Goal: Task Accomplishment & Management: Manage account settings

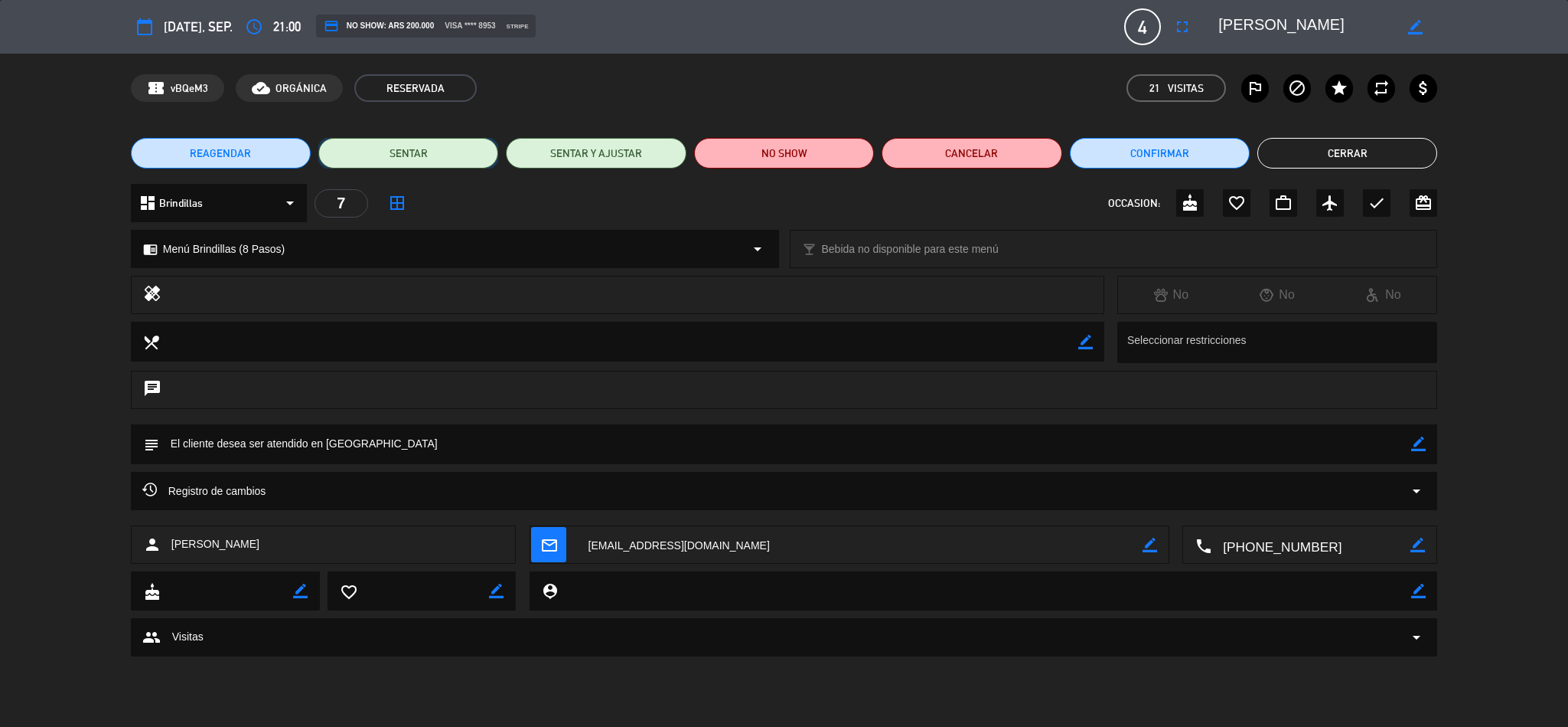
click at [429, 155] on button "SENTAR" at bounding box center [408, 152] width 180 height 30
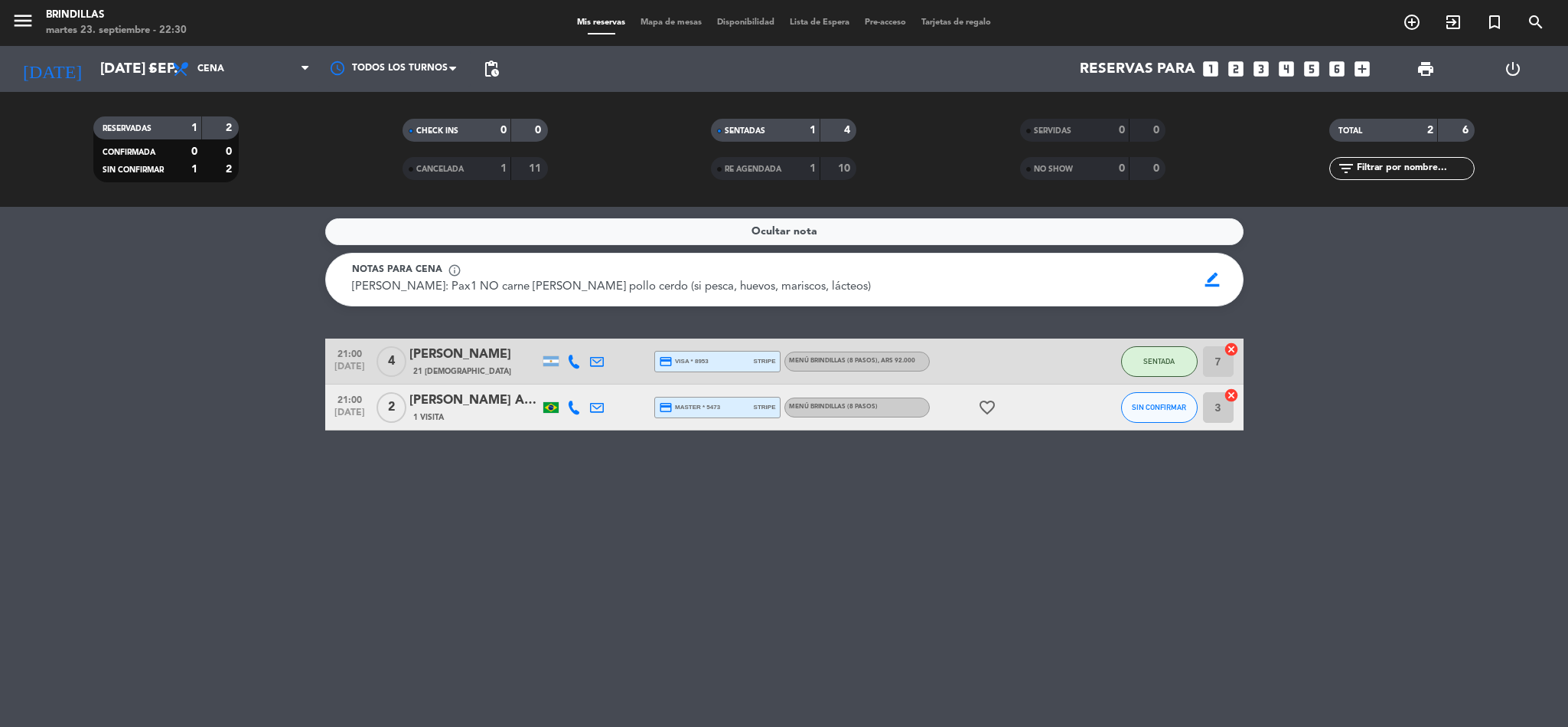
click at [432, 403] on div "[PERSON_NAME] Assaife [PERSON_NAME]" at bounding box center [474, 401] width 130 height 20
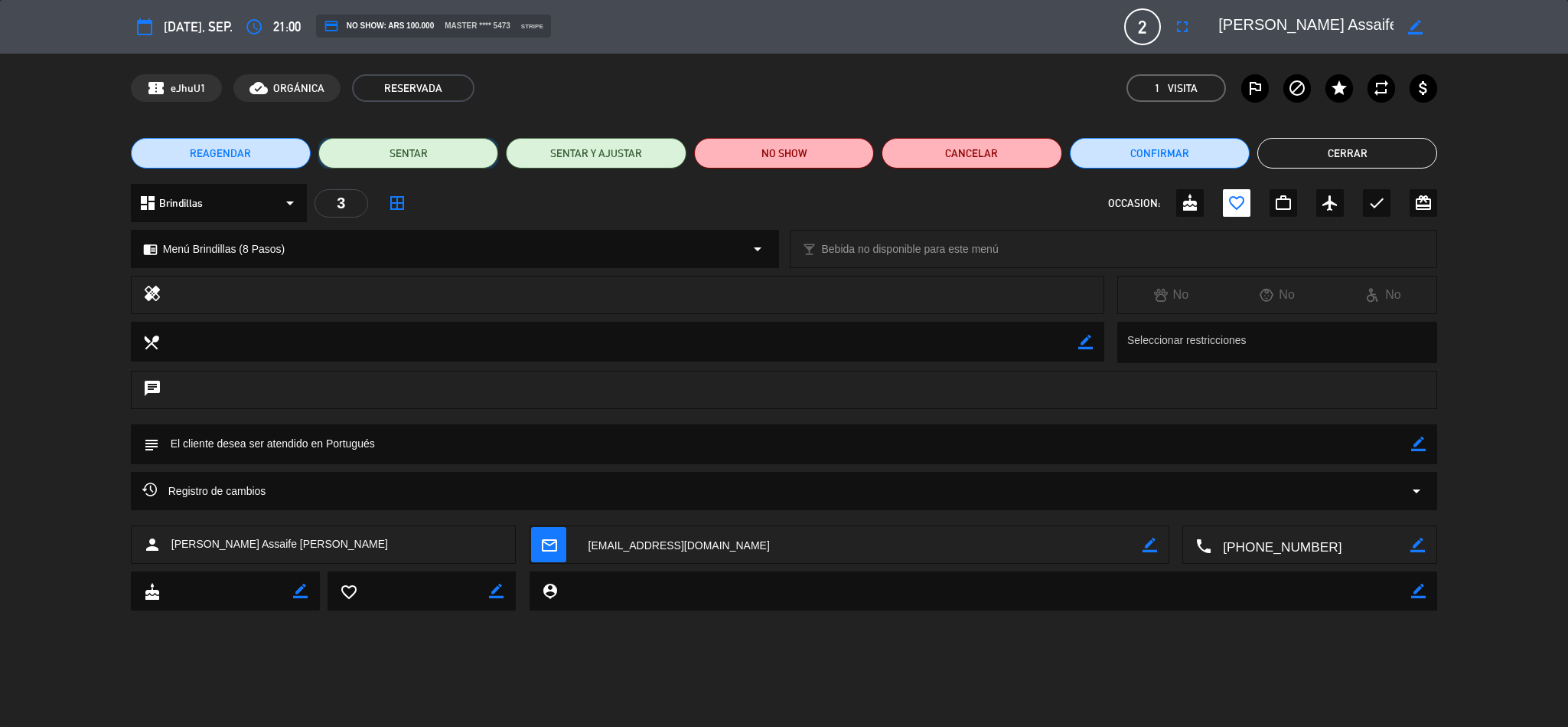
click at [415, 149] on button "SENTAR" at bounding box center [408, 152] width 180 height 30
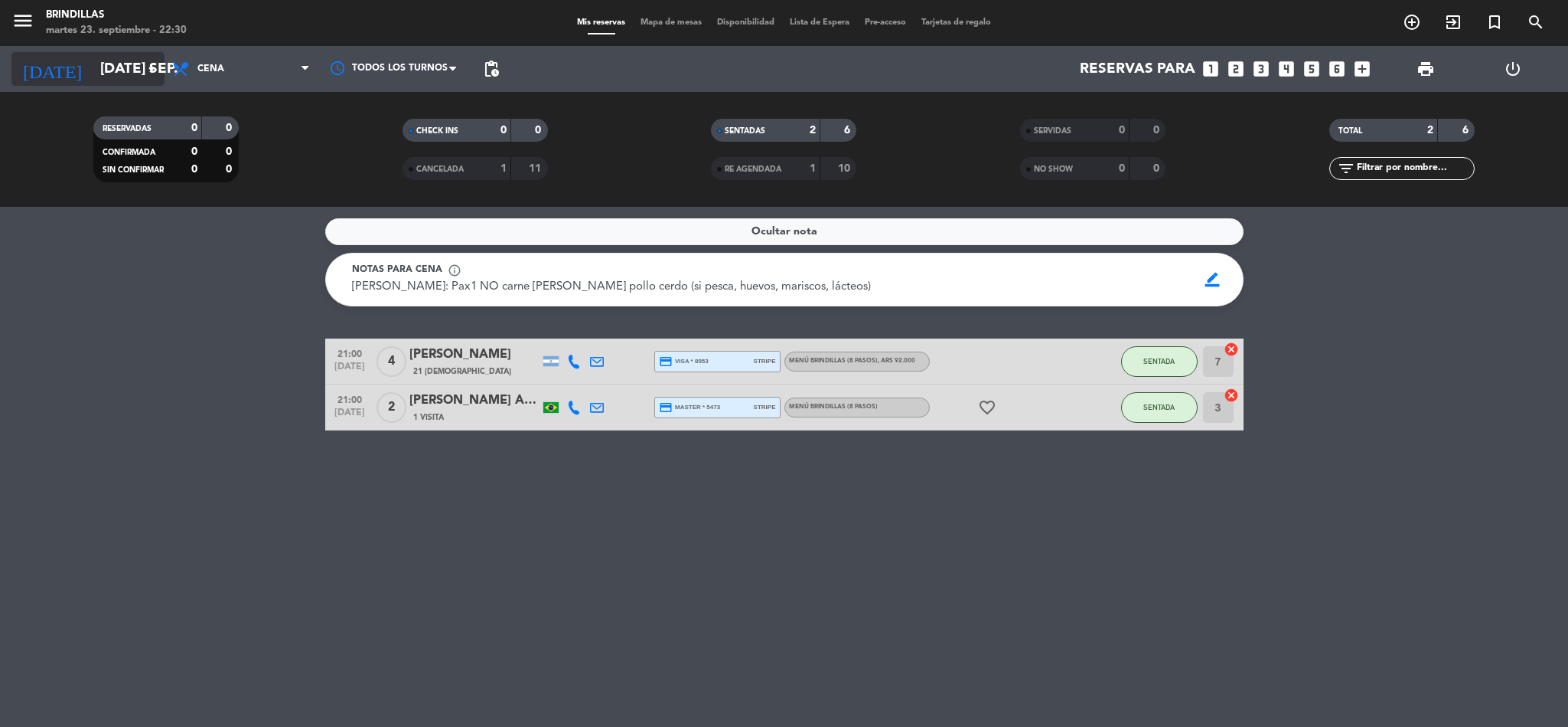
click at [106, 67] on input "[DATE] sep." at bounding box center [185, 68] width 185 height 32
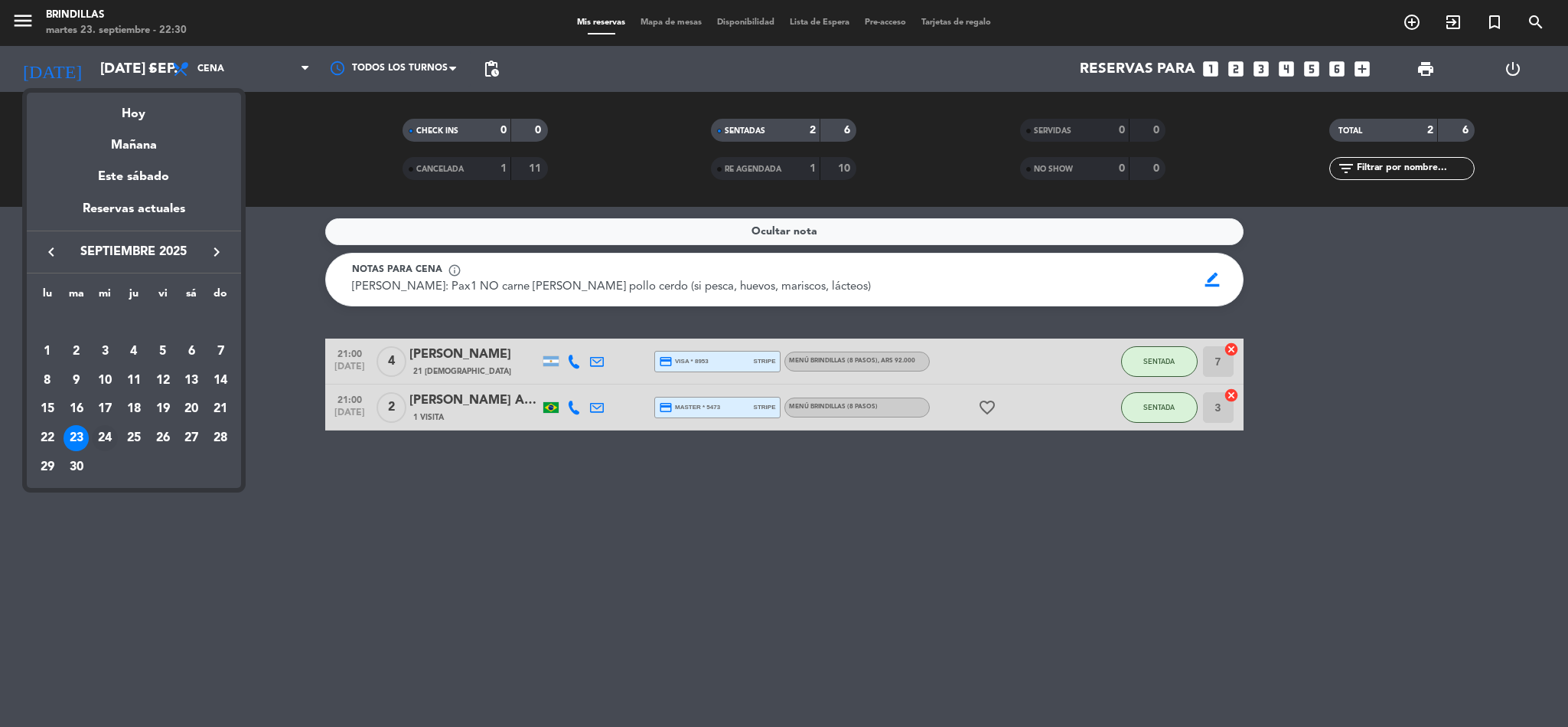
click at [110, 447] on div "24" at bounding box center [105, 438] width 26 height 26
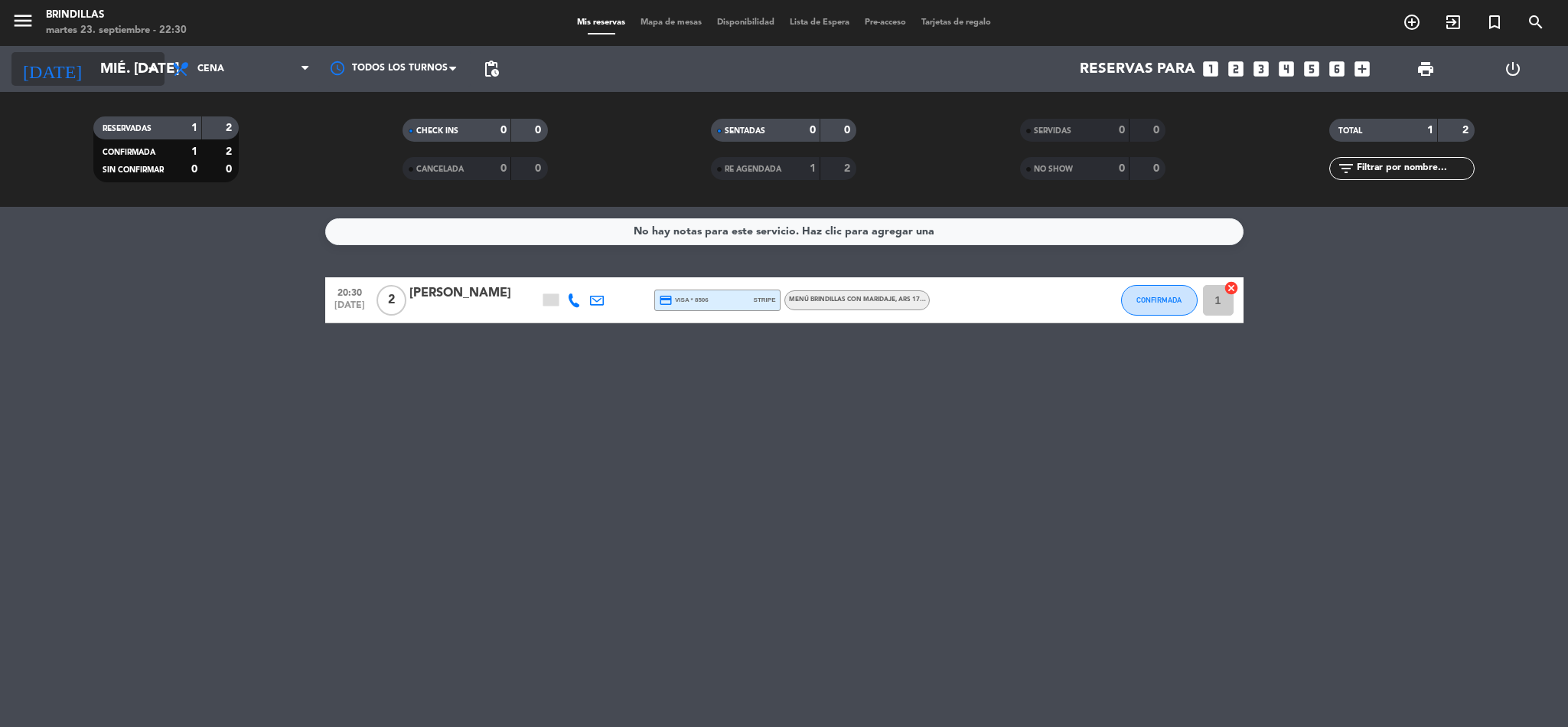
click at [125, 77] on input "mié. [DATE]" at bounding box center [185, 68] width 185 height 32
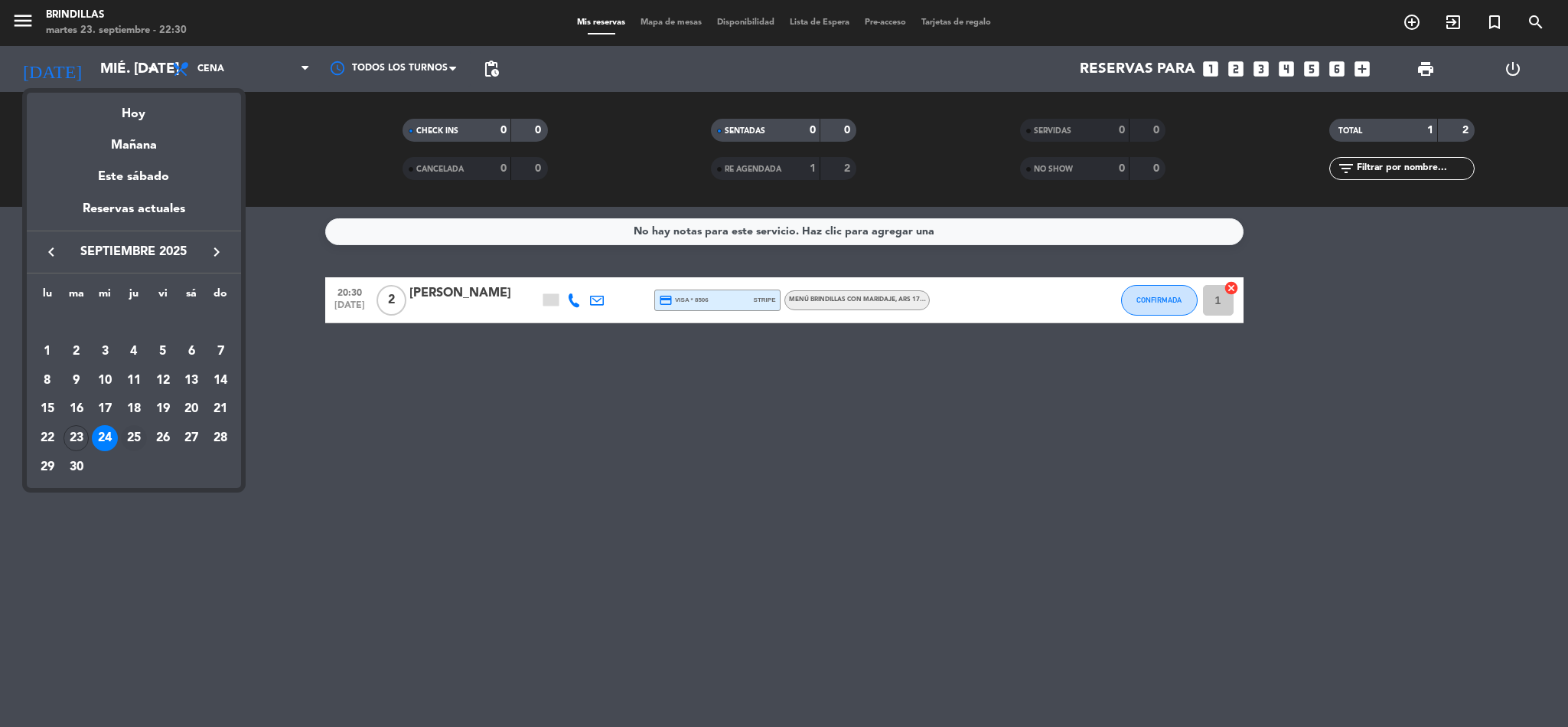
click at [134, 435] on div "25" at bounding box center [134, 438] width 26 height 26
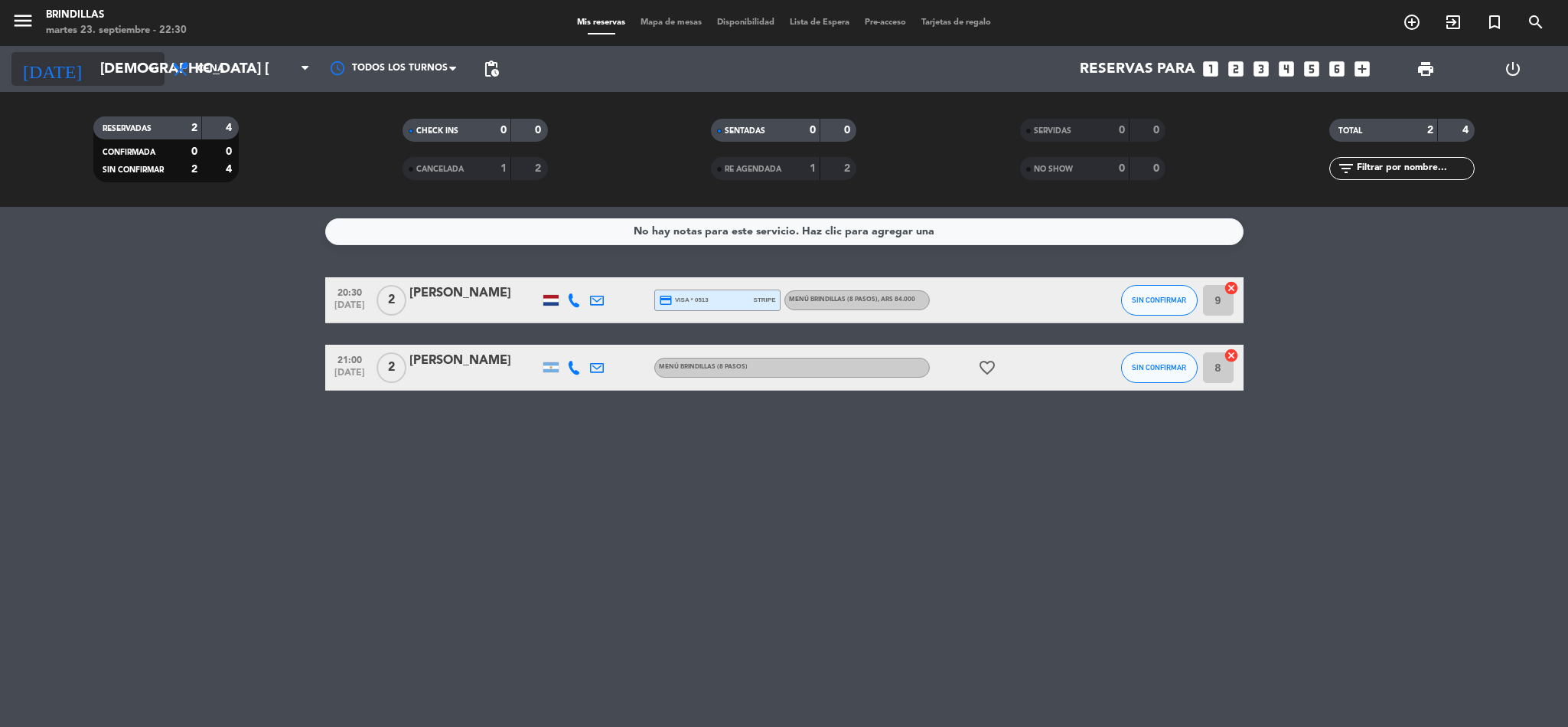
click at [109, 53] on input "[DEMOGRAPHIC_DATA] [DATE]" at bounding box center [185, 68] width 185 height 32
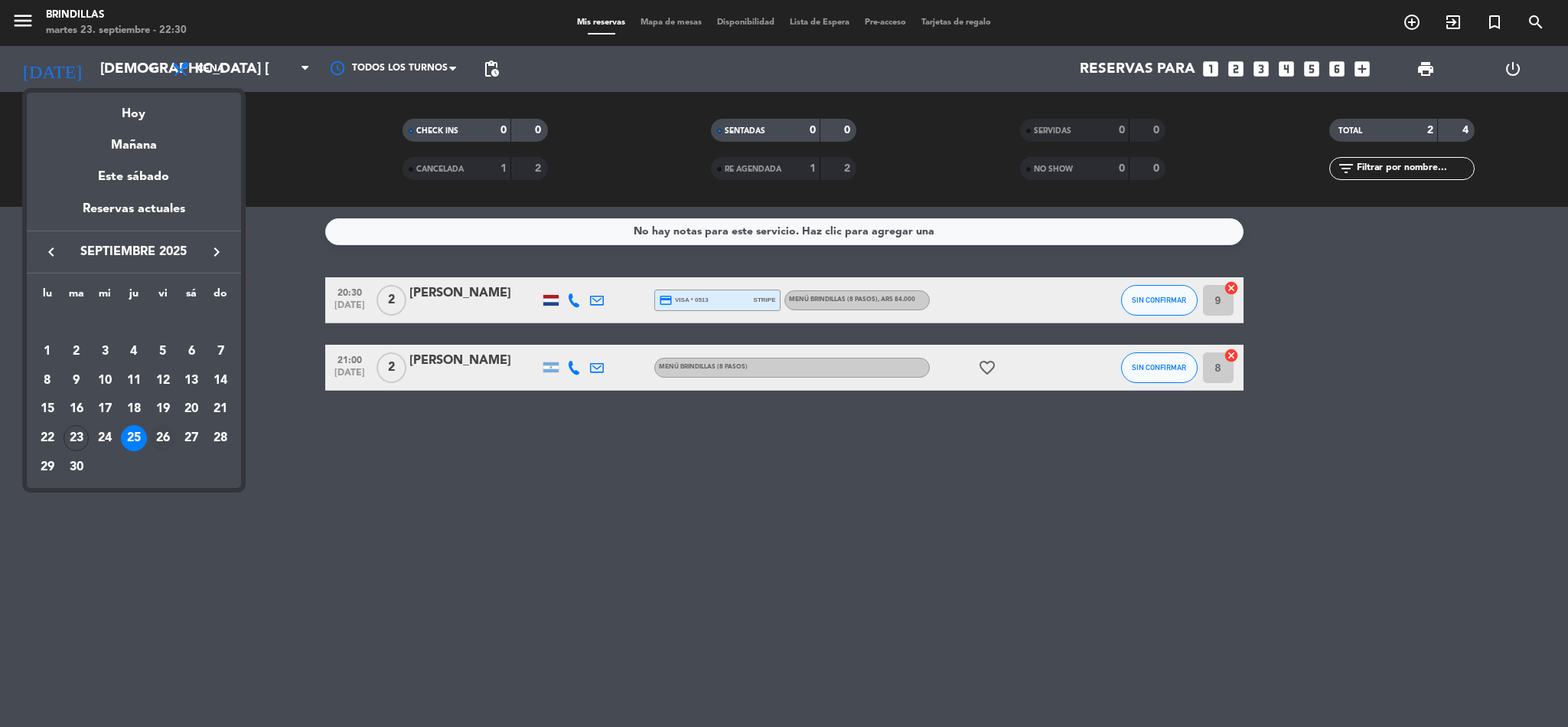
click at [158, 439] on div "26" at bounding box center [163, 438] width 26 height 26
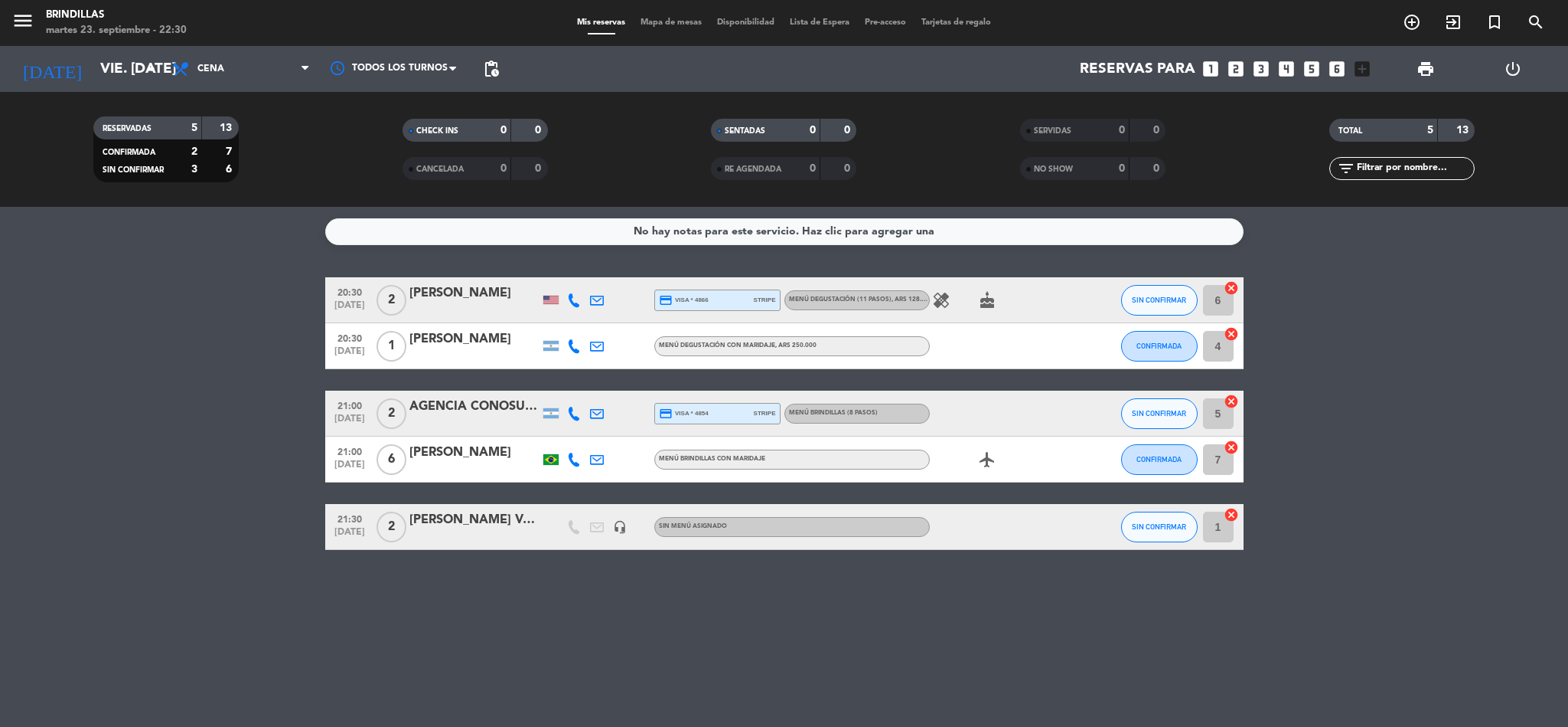
click at [940, 304] on icon "healing" at bounding box center [942, 301] width 19 height 19
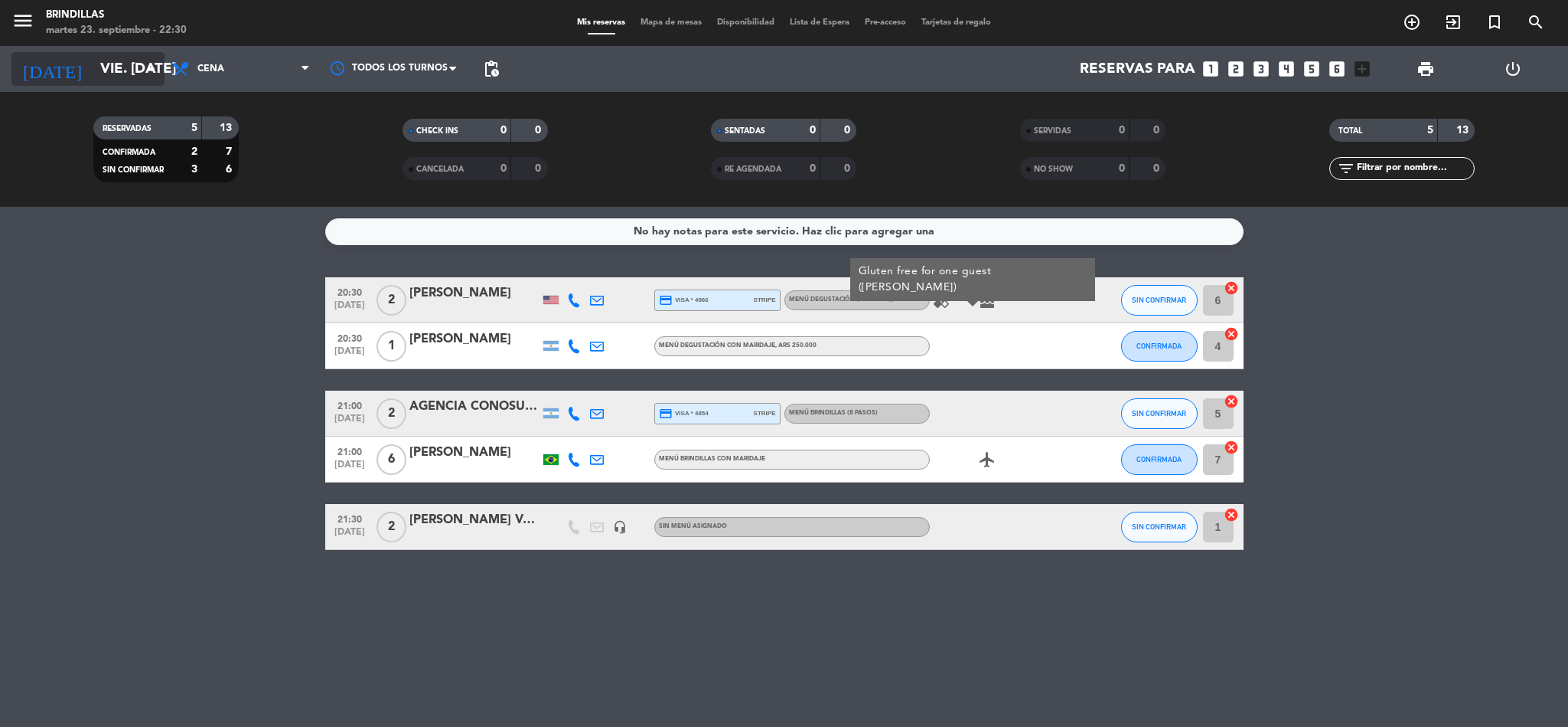
click at [111, 57] on input "vie. [DATE]" at bounding box center [185, 68] width 185 height 32
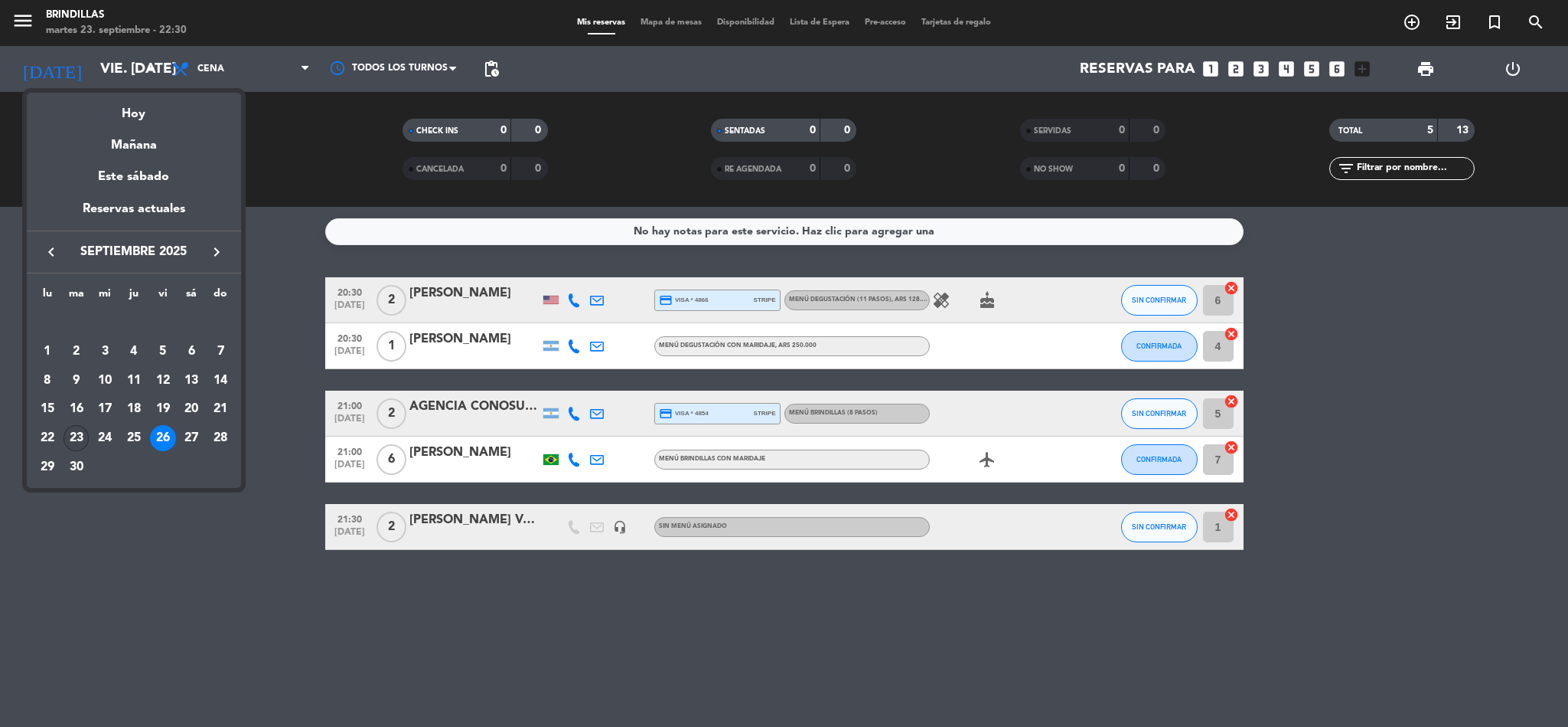
click at [81, 439] on div "23" at bounding box center [77, 438] width 26 height 26
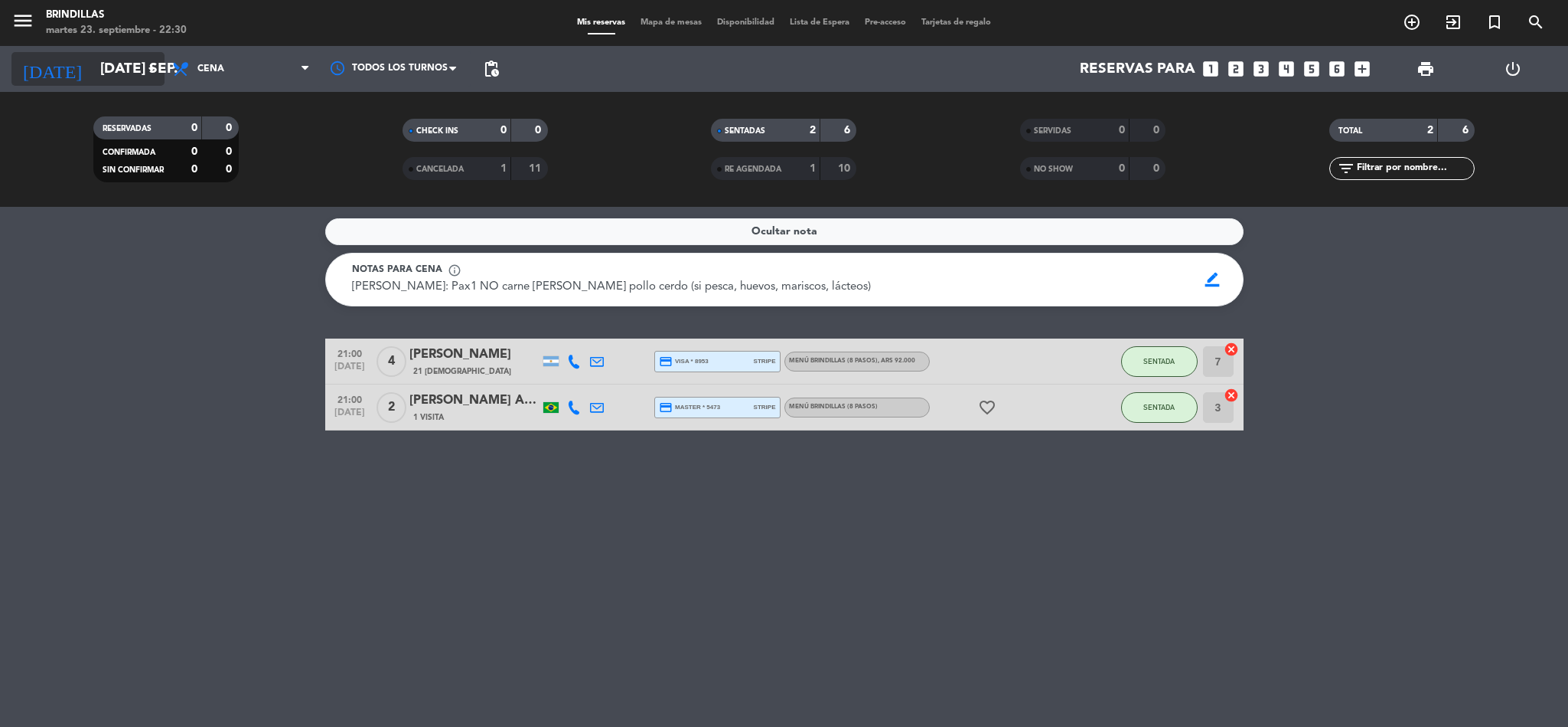
click at [92, 64] on input "[DATE] sep." at bounding box center [185, 68] width 185 height 32
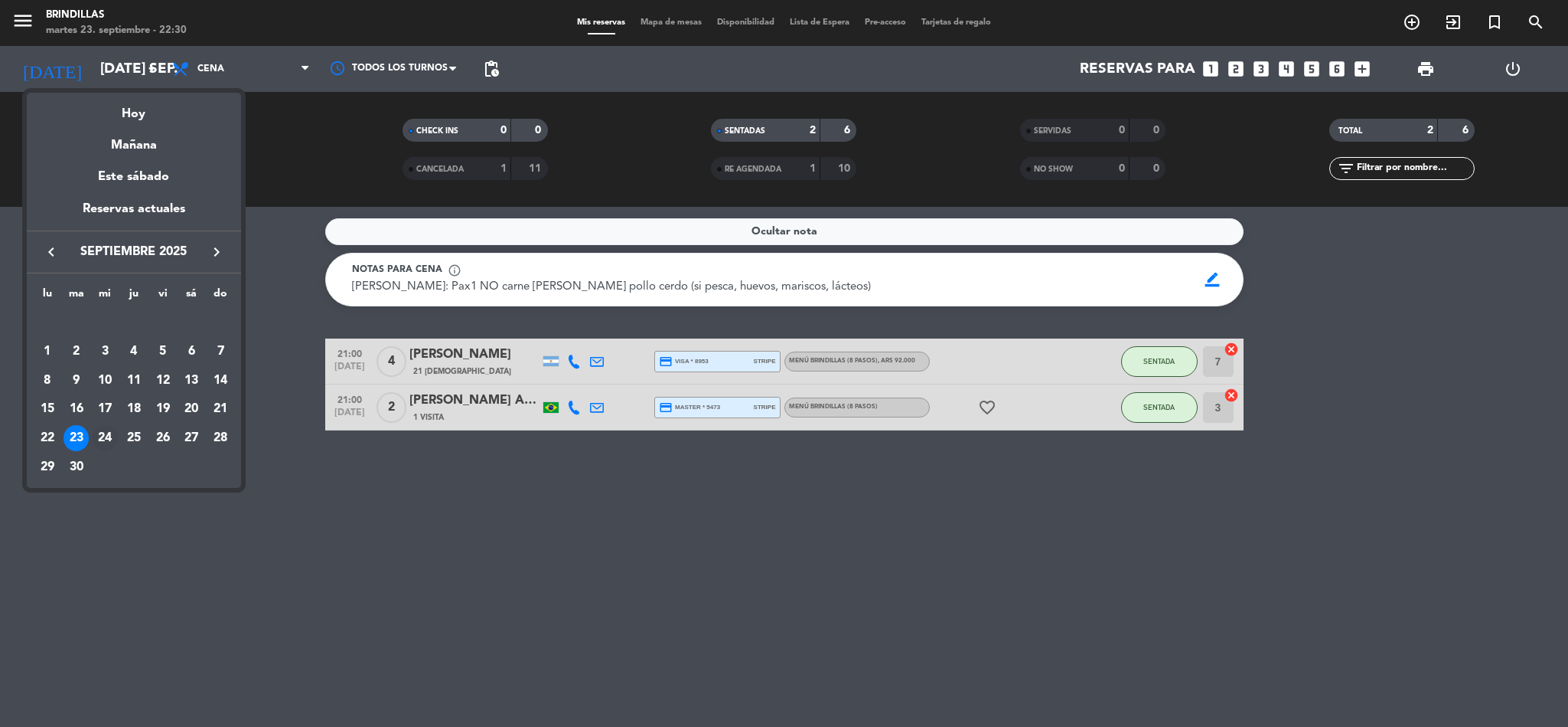
click at [109, 433] on div "24" at bounding box center [105, 438] width 26 height 26
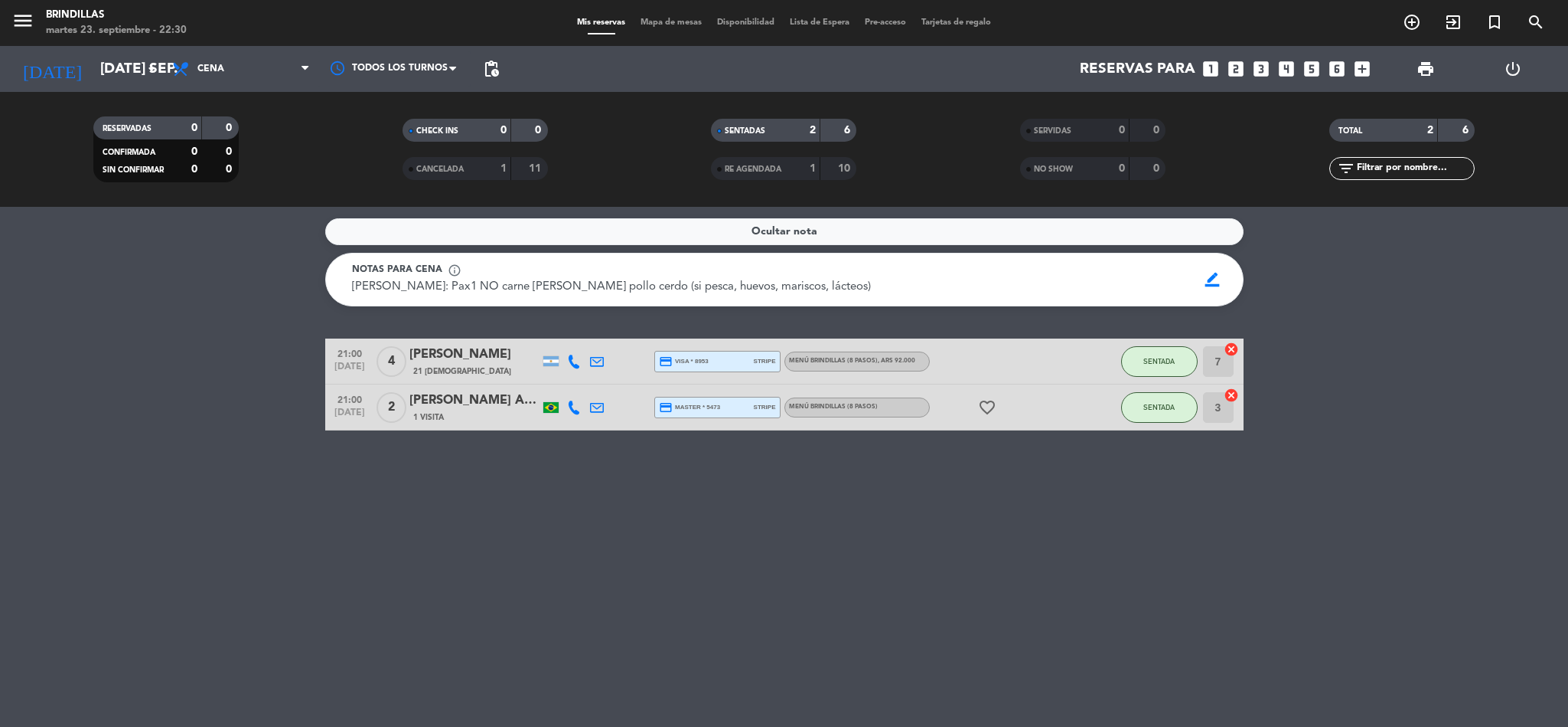
type input "mié. [DATE]"
